Goal: Transaction & Acquisition: Purchase product/service

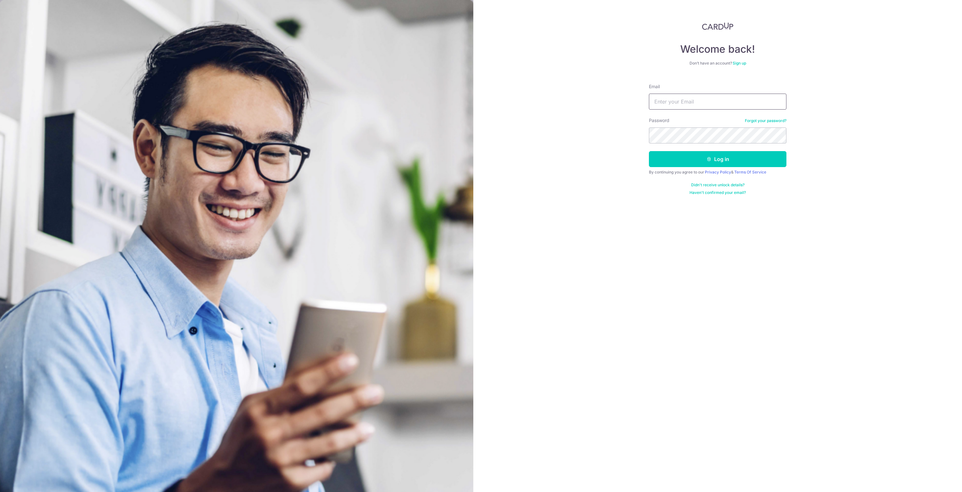
type input "[EMAIL_ADDRESS][DOMAIN_NAME]"
click at [717, 159] on button "Log in" at bounding box center [717, 159] width 137 height 16
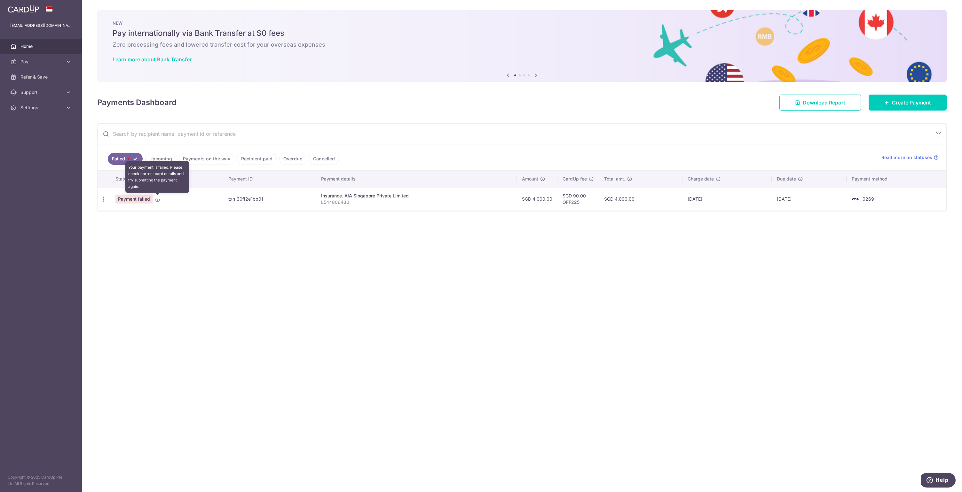
click at [158, 200] on icon at bounding box center [157, 199] width 5 height 5
click at [429, 203] on p "L544806430" at bounding box center [416, 202] width 191 height 6
click at [332, 202] on p "L544806430" at bounding box center [416, 202] width 191 height 6
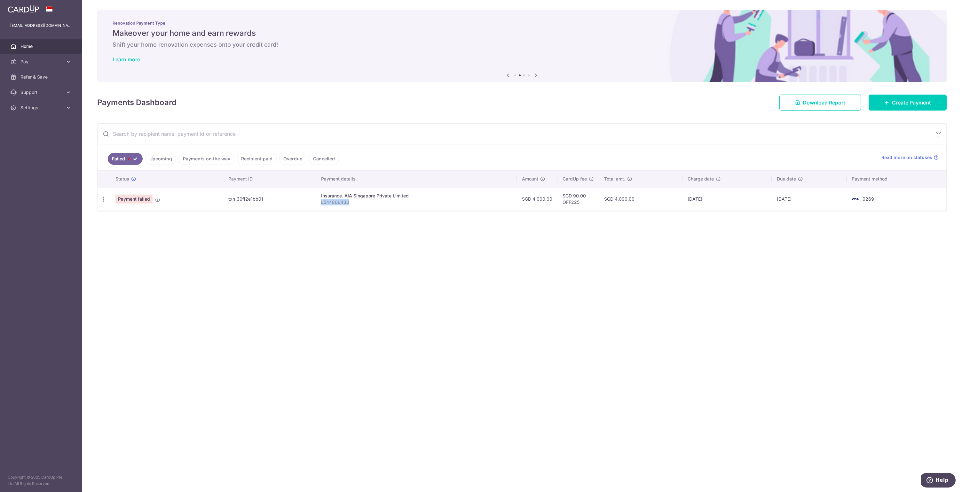
copy p "L544806430"
click at [910, 104] on span "Create Payment" at bounding box center [911, 103] width 39 height 8
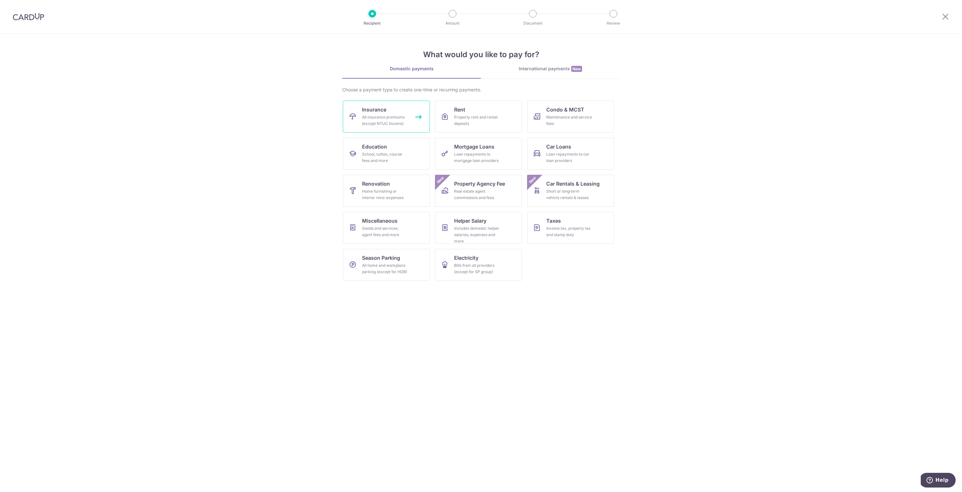
click at [412, 122] on link "Insurance All insurance premiums (except NTUC Income)" at bounding box center [386, 117] width 87 height 32
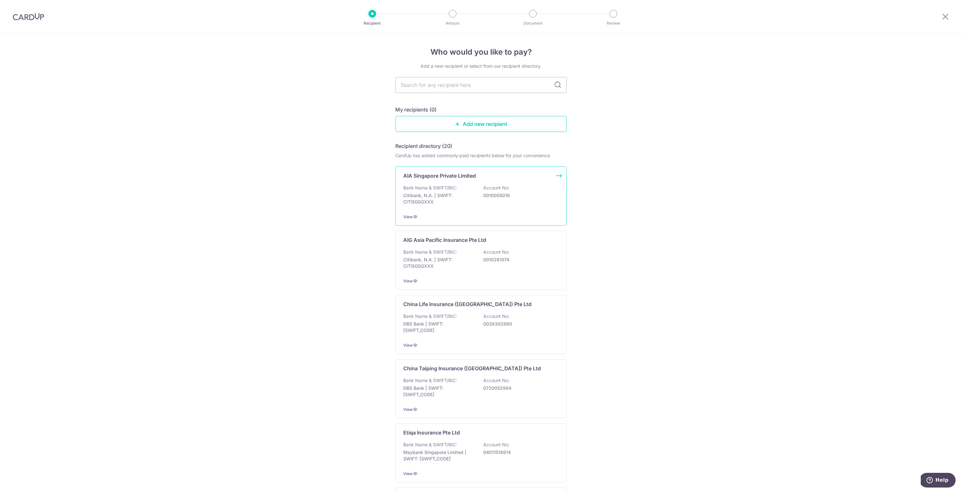
click at [445, 177] on p "AIA Singapore Private Limited" at bounding box center [439, 176] width 73 height 8
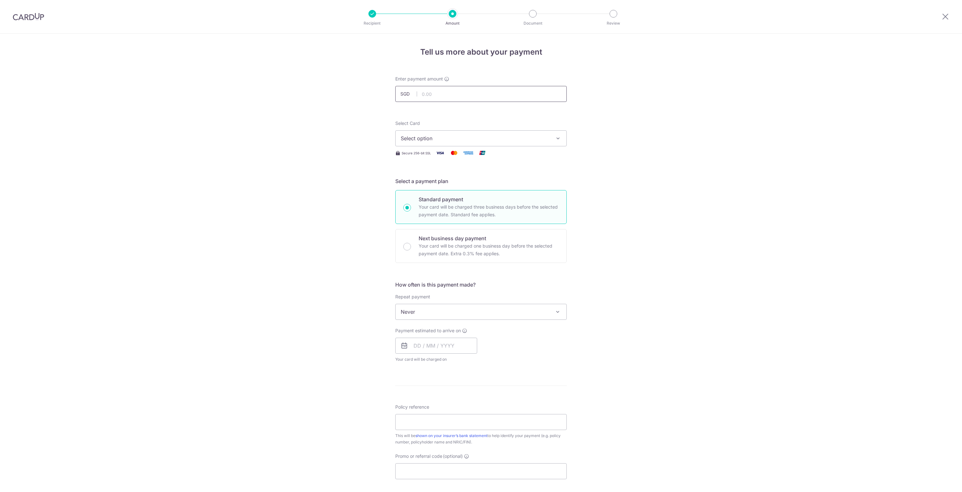
click at [433, 94] on input "text" at bounding box center [480, 94] width 171 height 16
type input "4,000.00"
click at [419, 135] on span "Select option" at bounding box center [475, 139] width 149 height 8
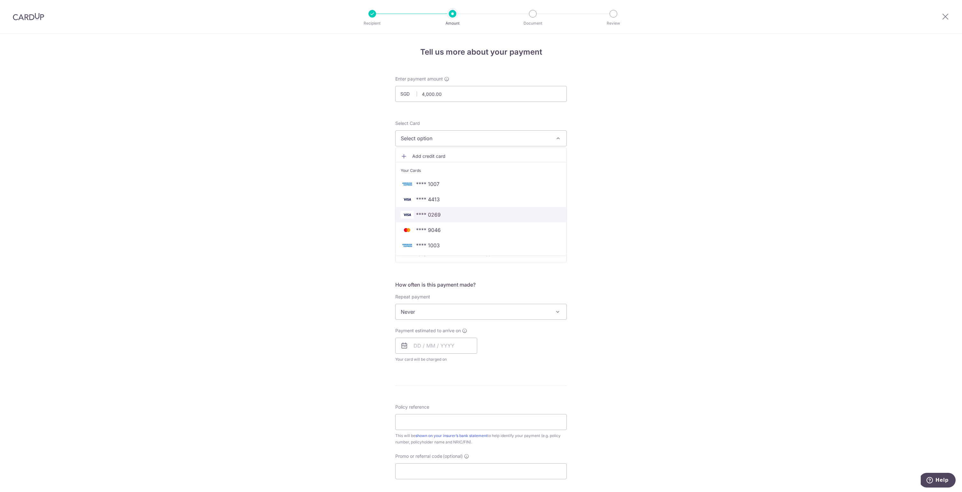
click at [428, 218] on span "**** 0269" at bounding box center [428, 215] width 25 height 8
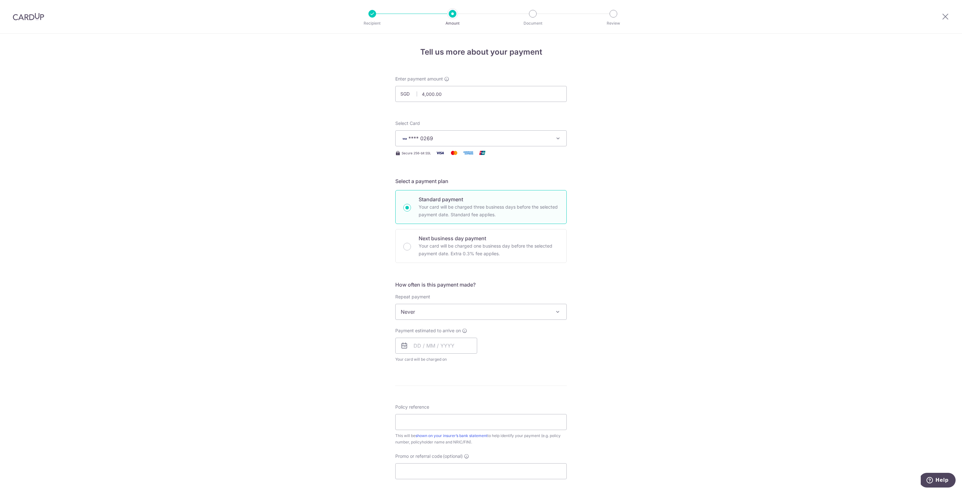
scroll to position [58, 0]
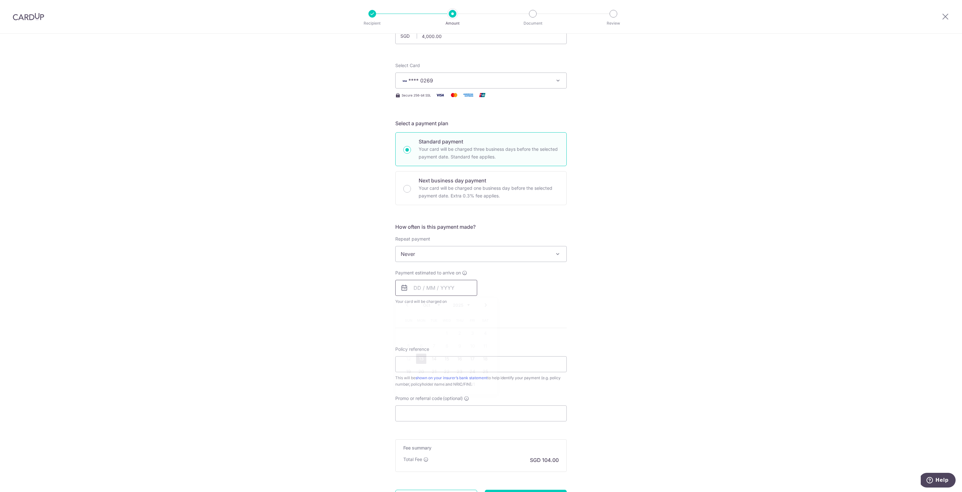
click at [425, 286] on input "text" at bounding box center [436, 288] width 82 height 16
click at [420, 360] on link "13" at bounding box center [421, 359] width 10 height 10
type input "13/10/2025"
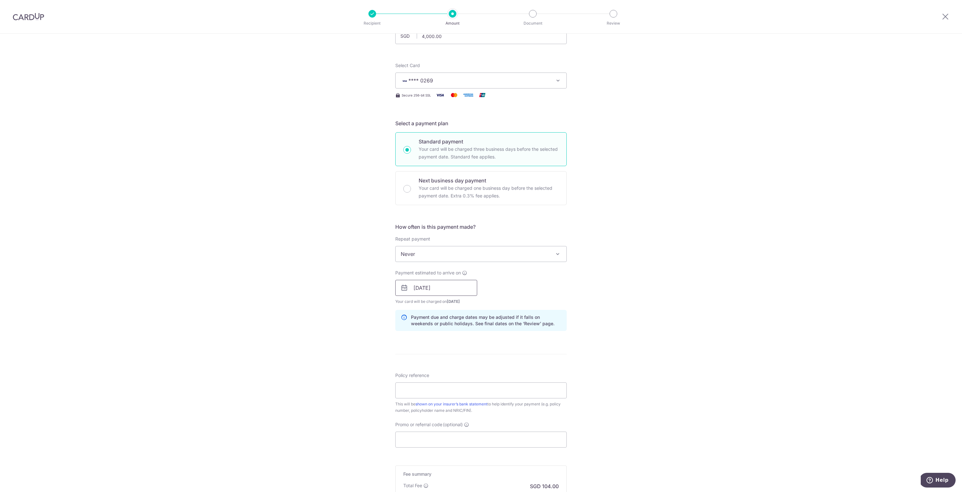
click at [425, 295] on input "[DATE]" at bounding box center [436, 288] width 82 height 16
click at [383, 300] on div "Tell us more about your payment Enter payment amount SGD 4,000.00 4000.00 Selec…" at bounding box center [481, 278] width 962 height 604
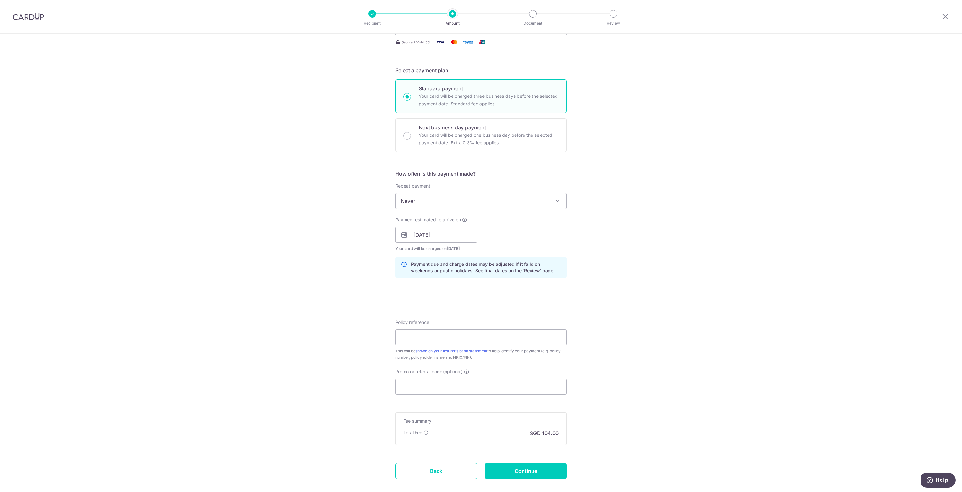
scroll to position [146, 0]
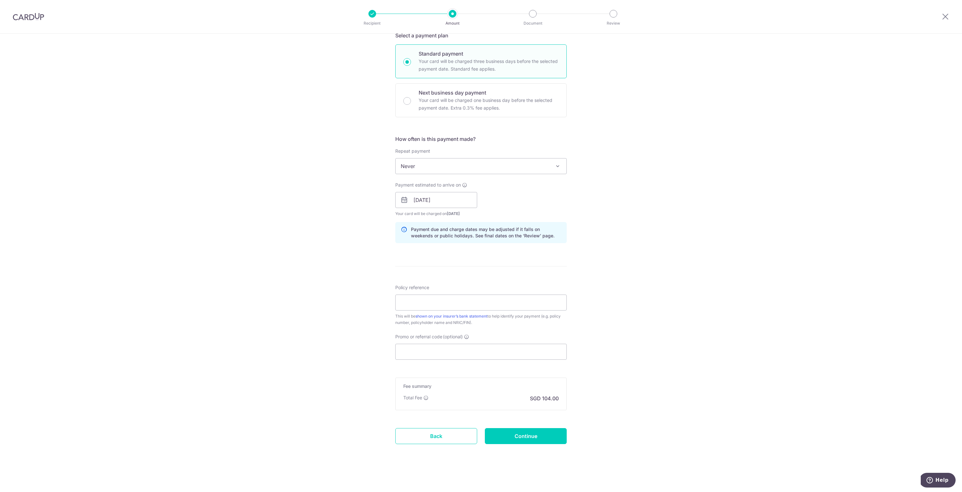
click at [409, 294] on div "Policy reference This will be shown on your insurer’s bank statement to help id…" at bounding box center [480, 305] width 171 height 42
click at [412, 302] on input "Policy reference" at bounding box center [480, 303] width 171 height 16
paste input "L544806430"
type input "L544806430"
click at [401, 347] on input "Promo or referral code (optional)" at bounding box center [480, 352] width 171 height 16
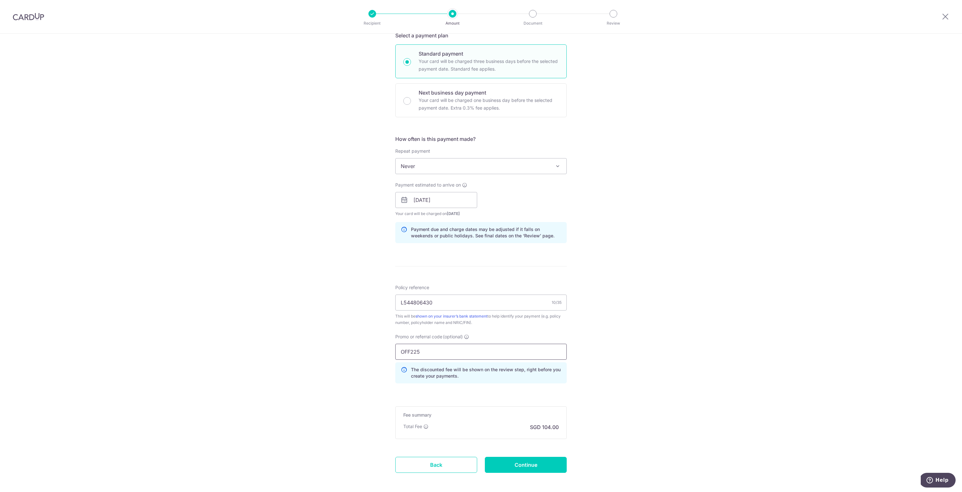
type input "OFF225"
click at [344, 346] on div "Tell us more about your payment Enter payment amount SGD 4,000.00 4000.00 Selec…" at bounding box center [481, 204] width 962 height 633
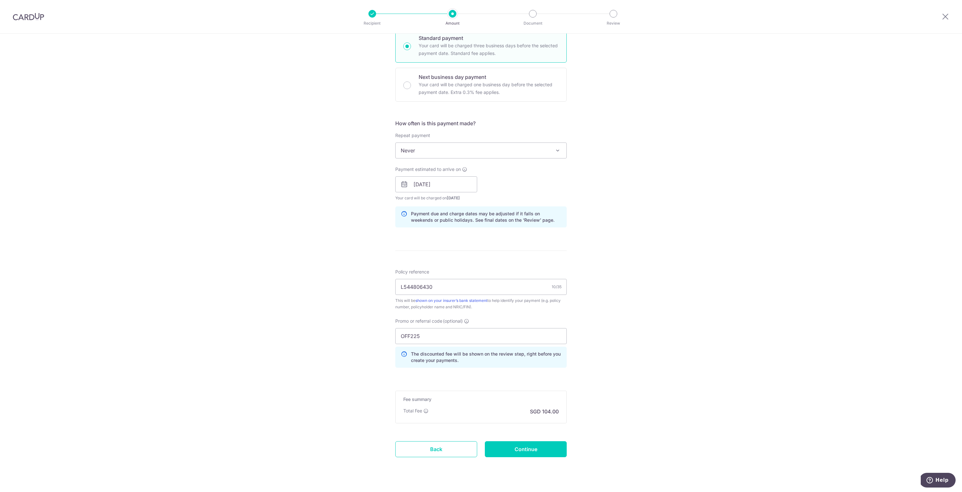
scroll to position [163, 0]
click at [518, 448] on input "Continue" at bounding box center [526, 448] width 82 height 16
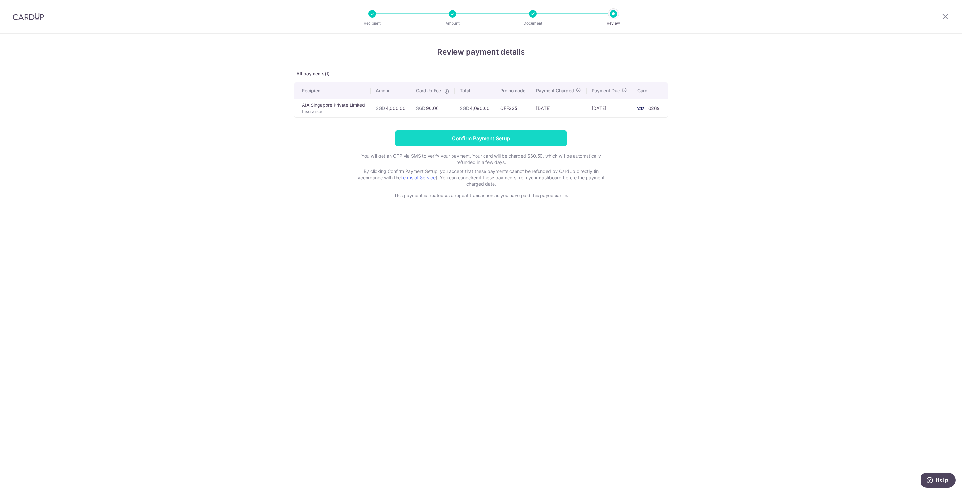
click at [430, 141] on input "Confirm Payment Setup" at bounding box center [480, 138] width 171 height 16
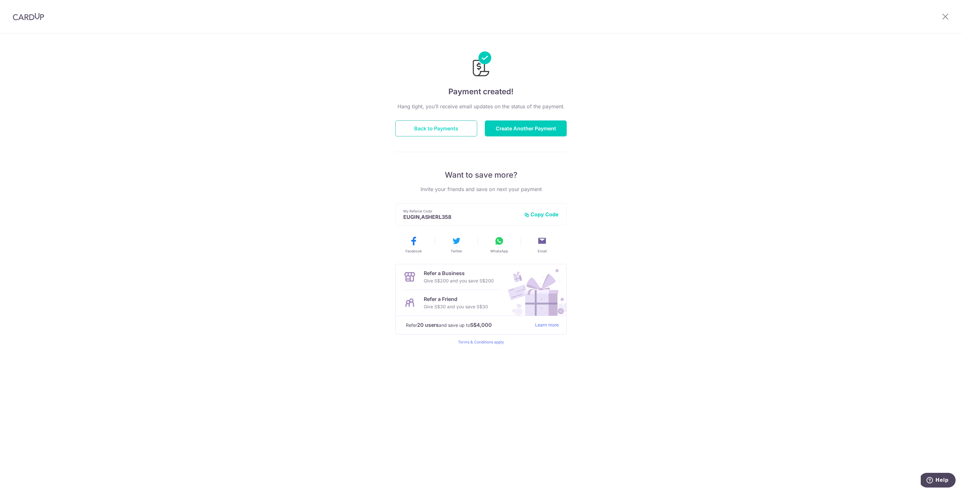
click at [415, 129] on button "Back to Payments" at bounding box center [436, 129] width 82 height 16
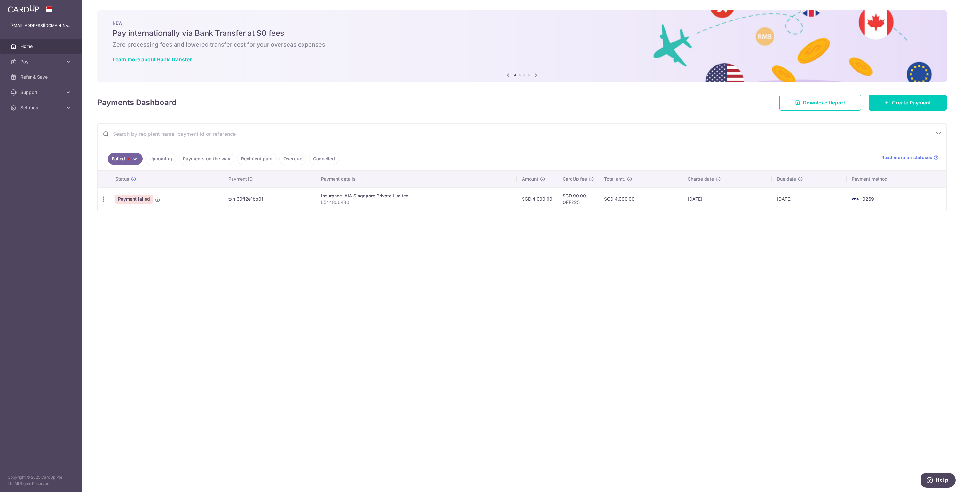
click at [164, 162] on link "Upcoming" at bounding box center [160, 159] width 31 height 12
